Goal: Information Seeking & Learning: Learn about a topic

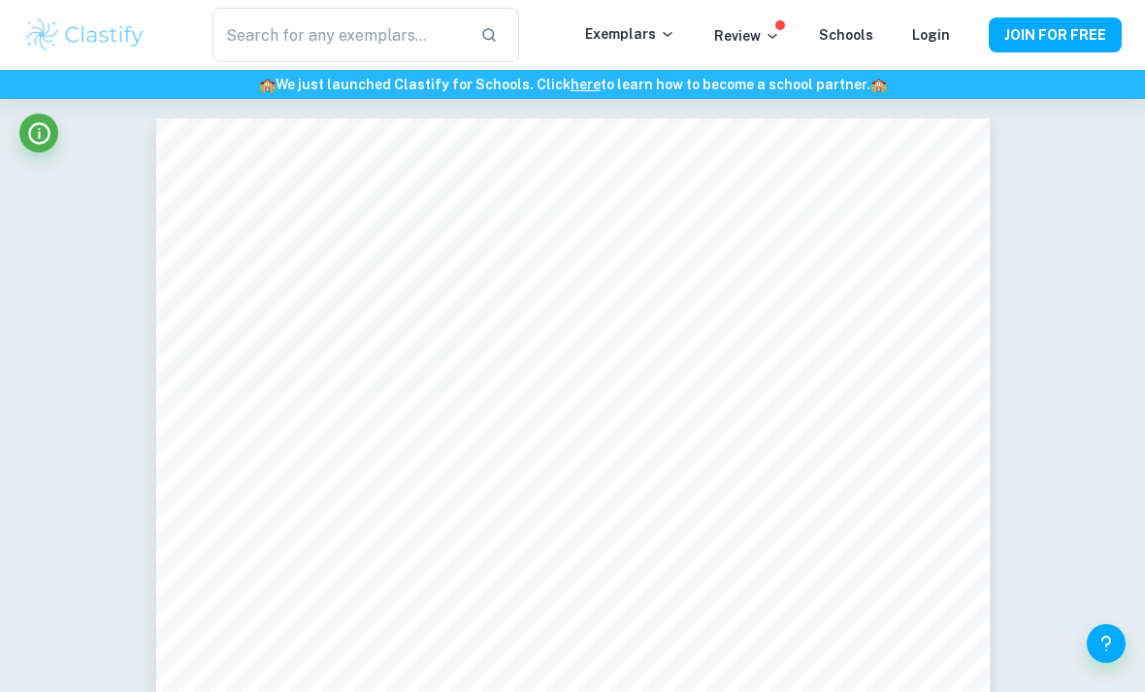
scroll to position [124, 81]
